Goal: Information Seeking & Learning: Learn about a topic

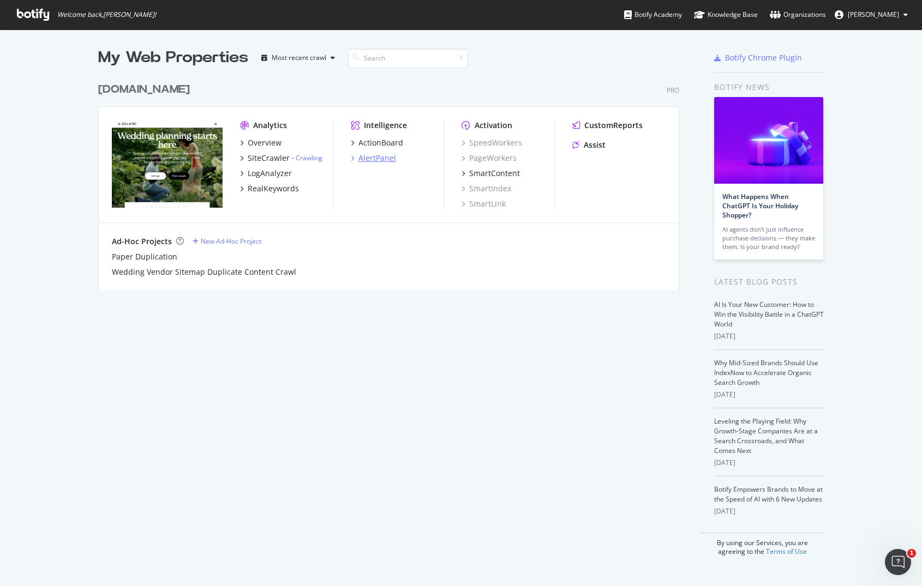
click at [381, 154] on div "AlertPanel" at bounding box center [377, 158] width 38 height 11
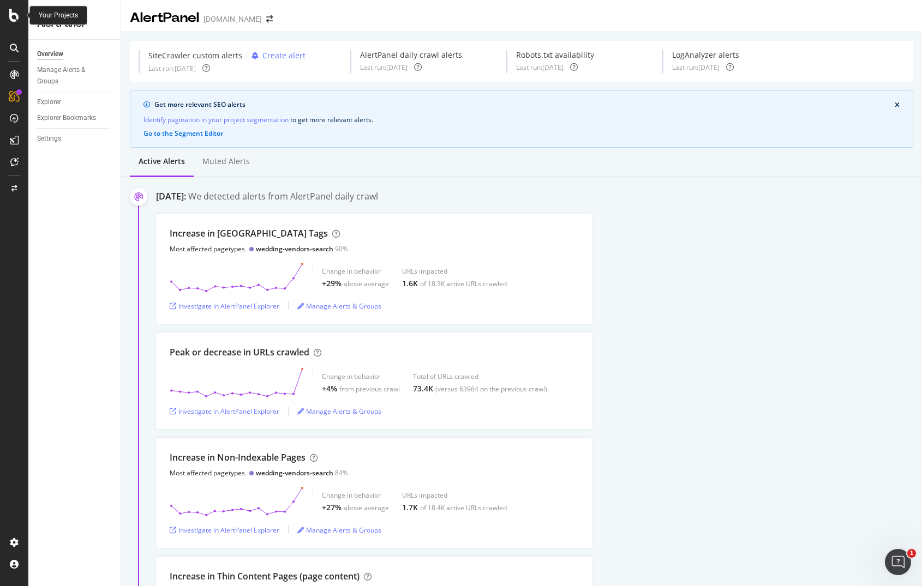
click at [13, 17] on icon at bounding box center [14, 15] width 10 height 13
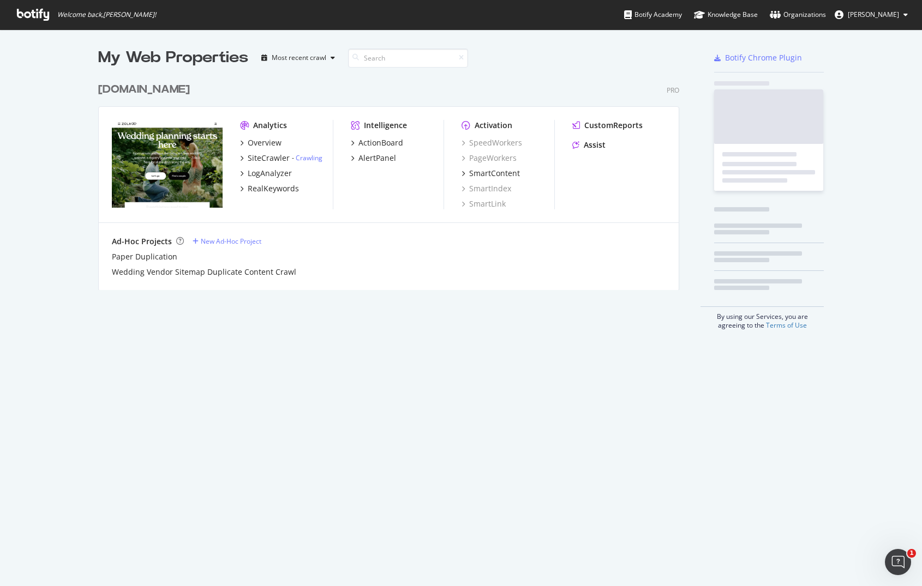
scroll to position [586, 922]
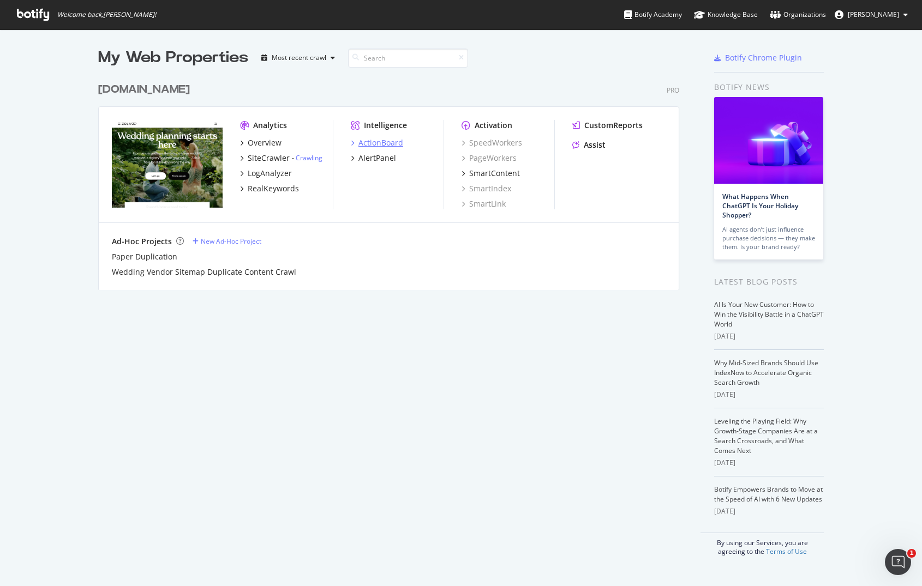
click at [370, 140] on div "ActionBoard" at bounding box center [380, 142] width 45 height 11
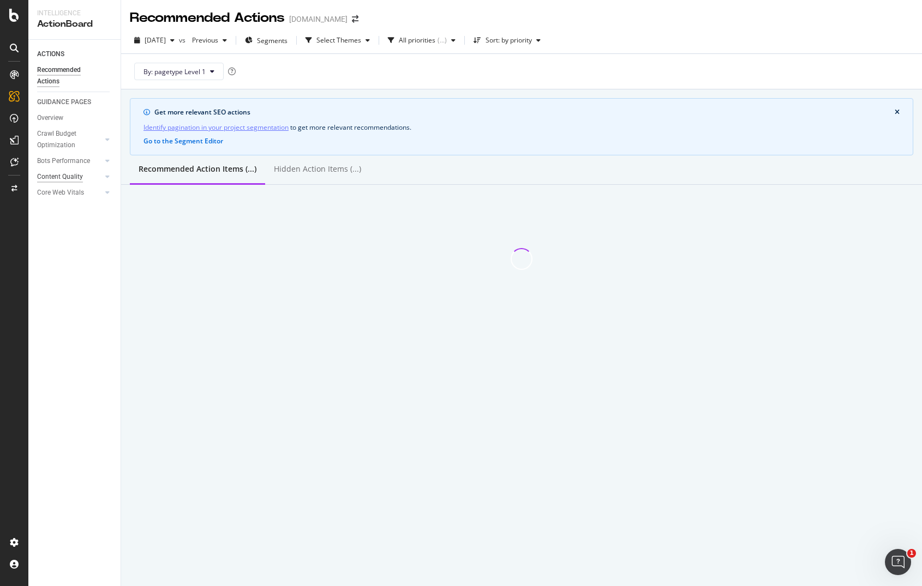
click at [78, 180] on div "Content Quality" at bounding box center [60, 176] width 46 height 11
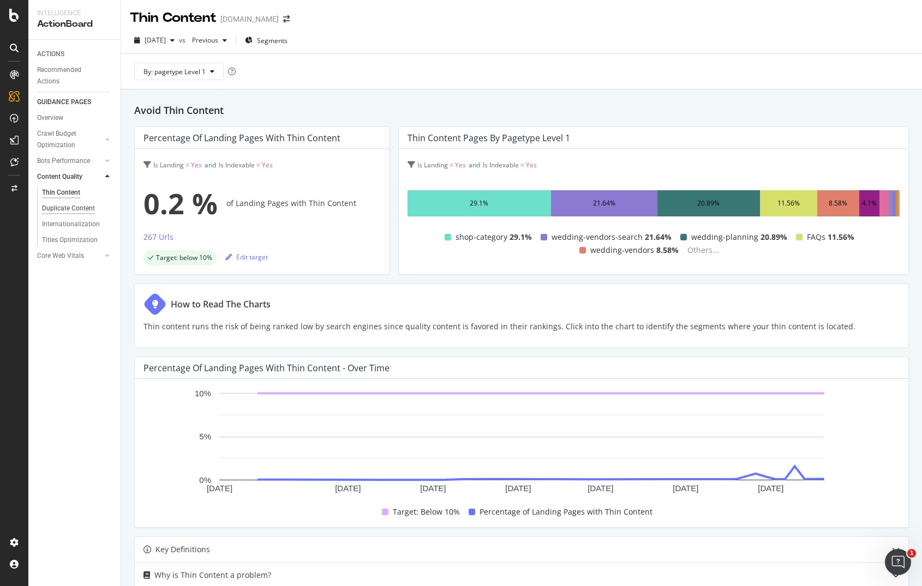
click at [77, 207] on div "Duplicate Content" at bounding box center [68, 208] width 53 height 11
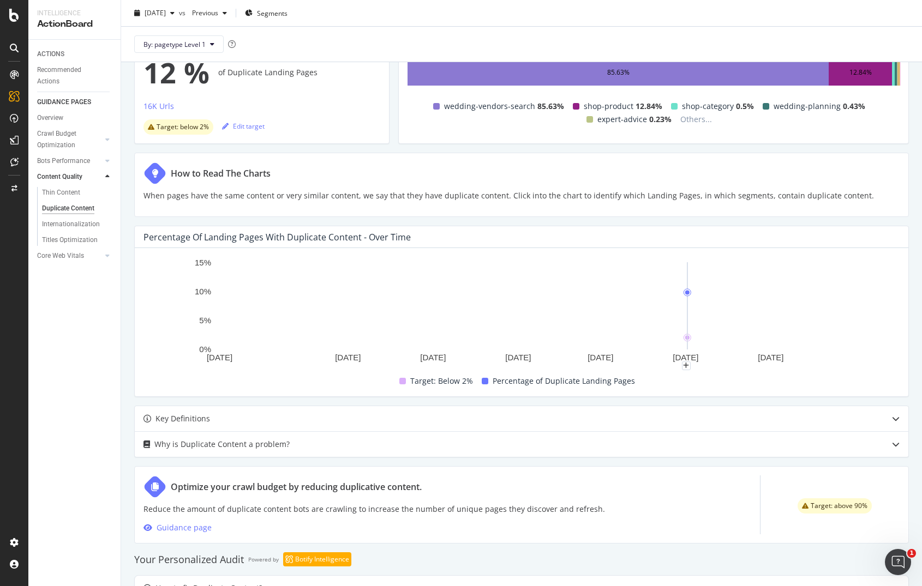
scroll to position [224, 0]
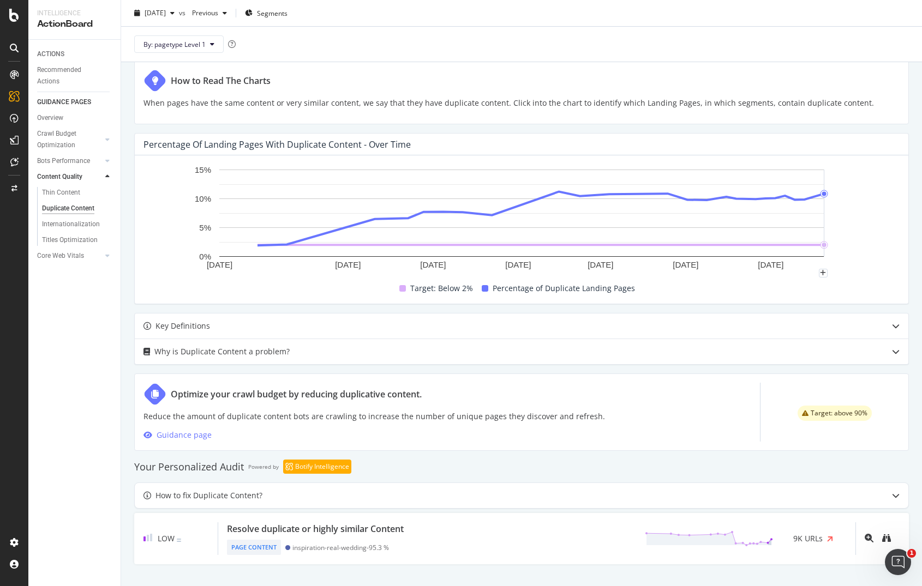
click at [830, 195] on rect "A chart." at bounding box center [521, 218] width 756 height 109
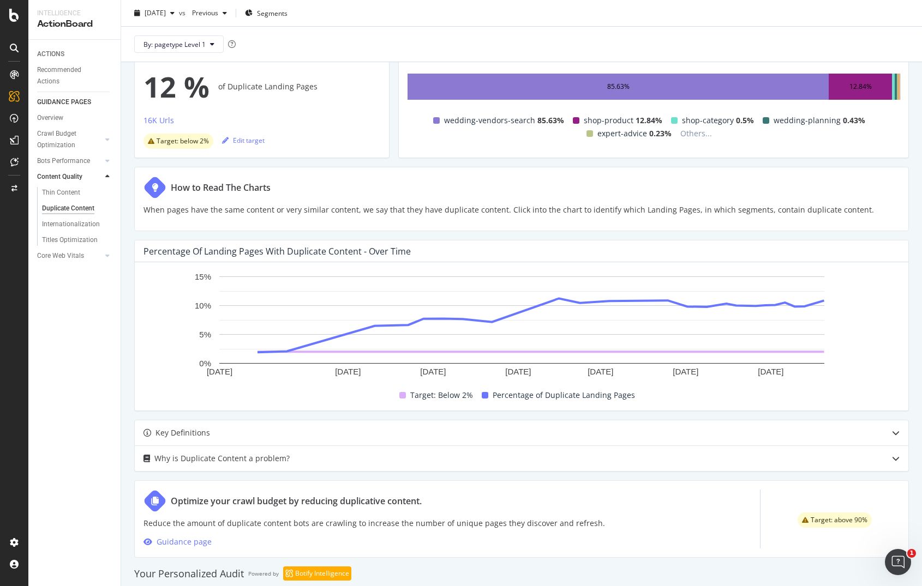
scroll to position [0, 0]
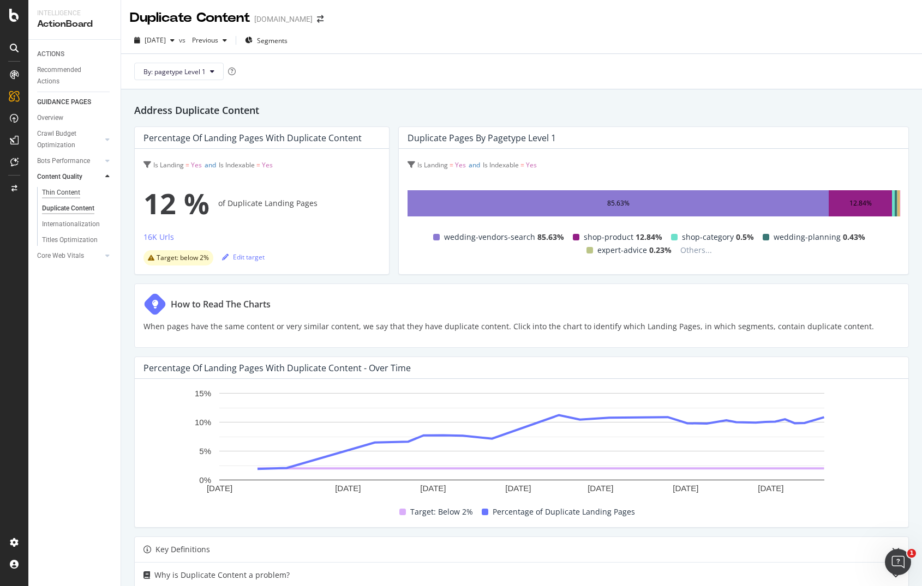
click at [60, 193] on div "Thin Content" at bounding box center [61, 192] width 38 height 11
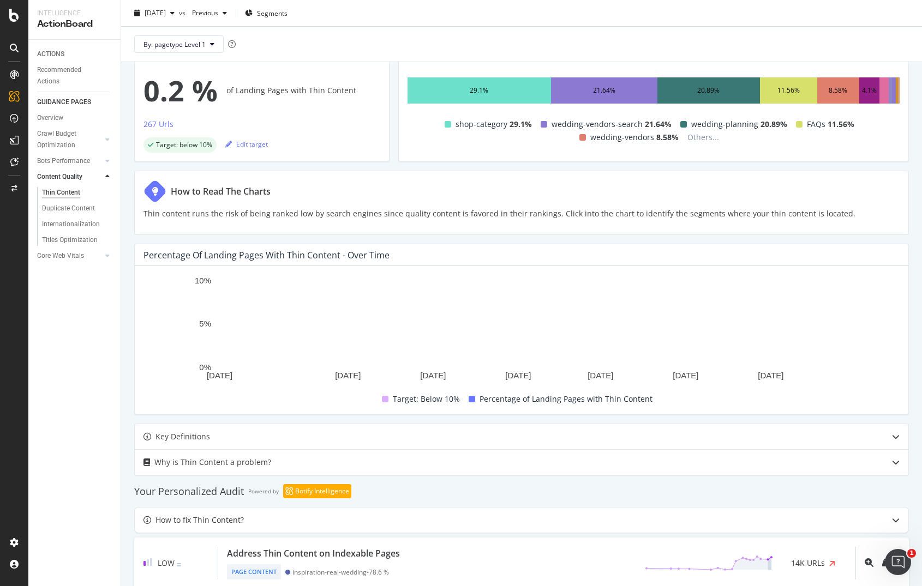
scroll to position [137, 0]
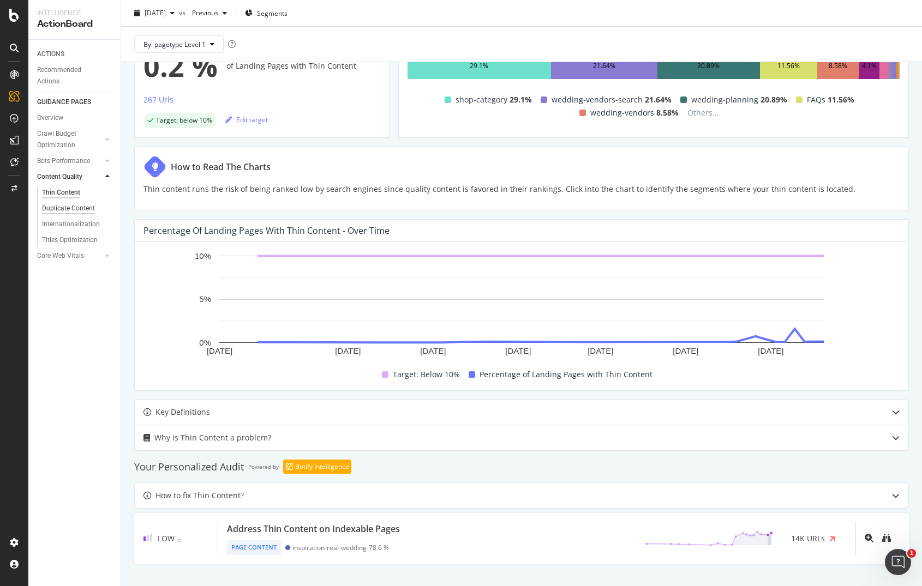
click at [62, 208] on div "Duplicate Content" at bounding box center [68, 208] width 53 height 11
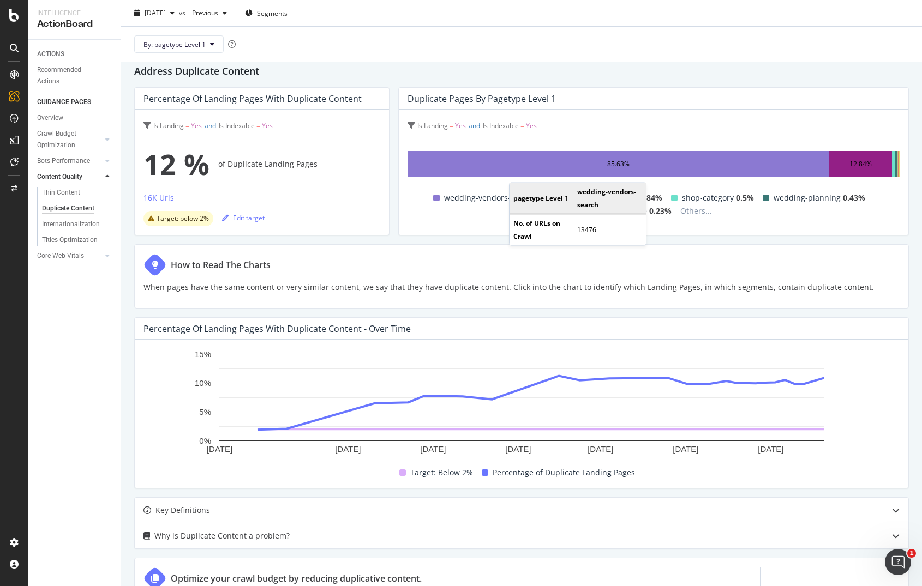
scroll to position [1, 0]
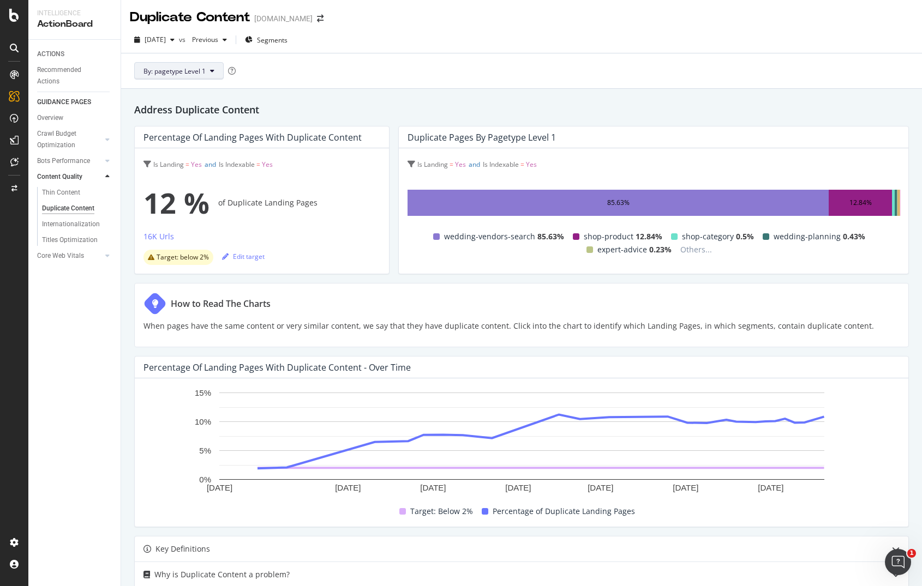
click at [193, 67] on span "By: pagetype Level 1" at bounding box center [174, 71] width 62 height 9
click at [441, 89] on div "Address Duplicate Content Percentage of Landing Pages with Duplicate Content Is…" at bounding box center [521, 449] width 801 height 720
